Goal: Task Accomplishment & Management: Complete application form

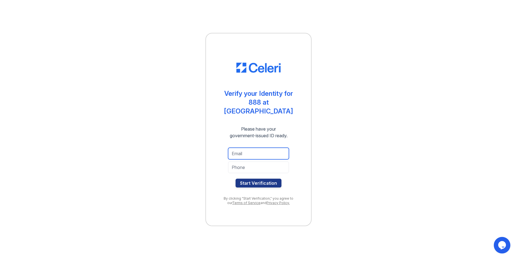
click at [244, 148] on input "email" at bounding box center [258, 154] width 61 height 12
type input "[EMAIL_ADDRESS][DOMAIN_NAME]"
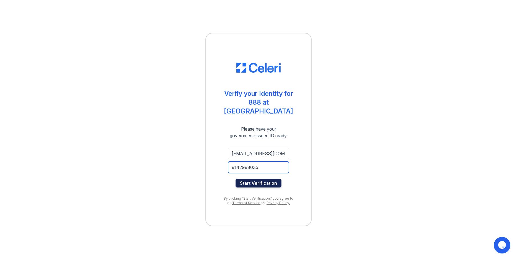
type input "9142998035"
click at [263, 179] on button "Start Verification" at bounding box center [259, 183] width 46 height 9
